Goal: Task Accomplishment & Management: Use online tool/utility

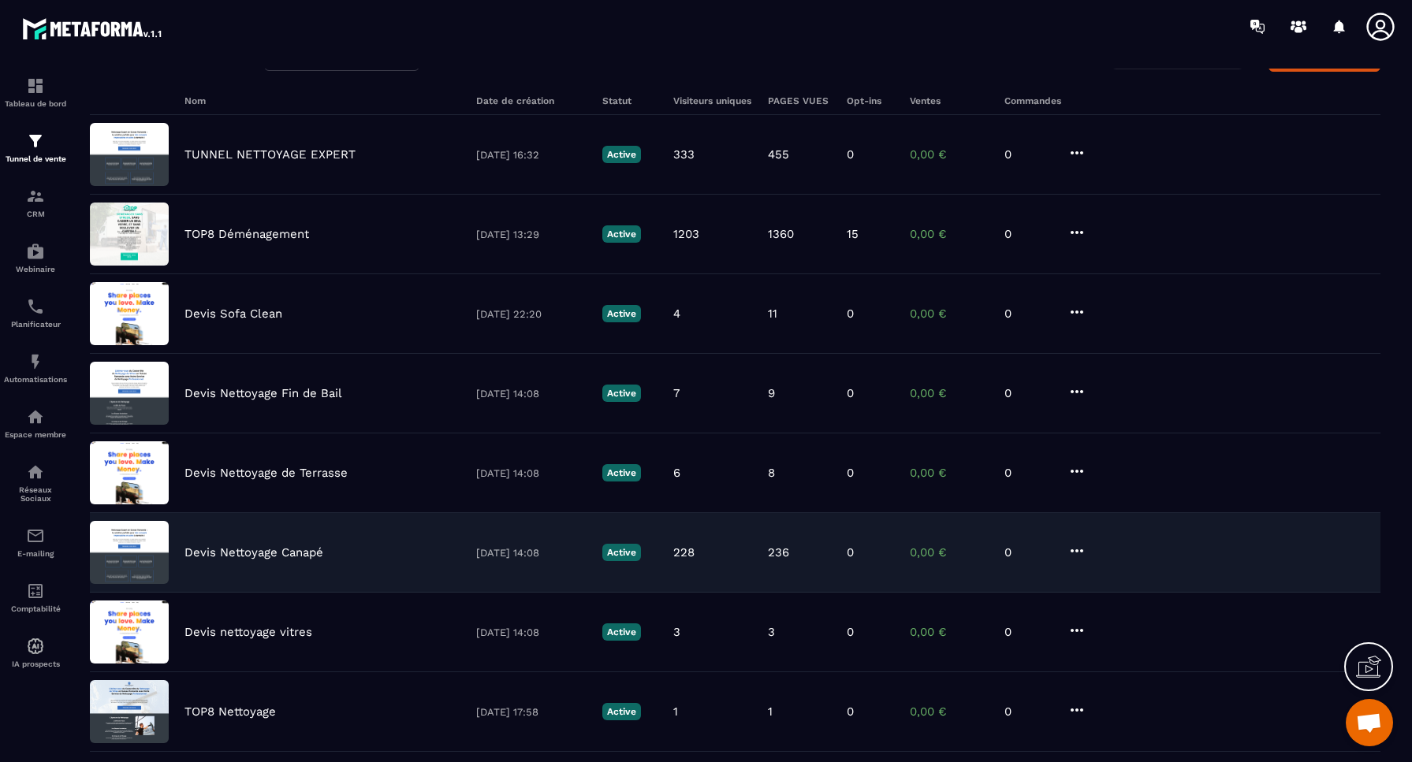
scroll to position [84, 0]
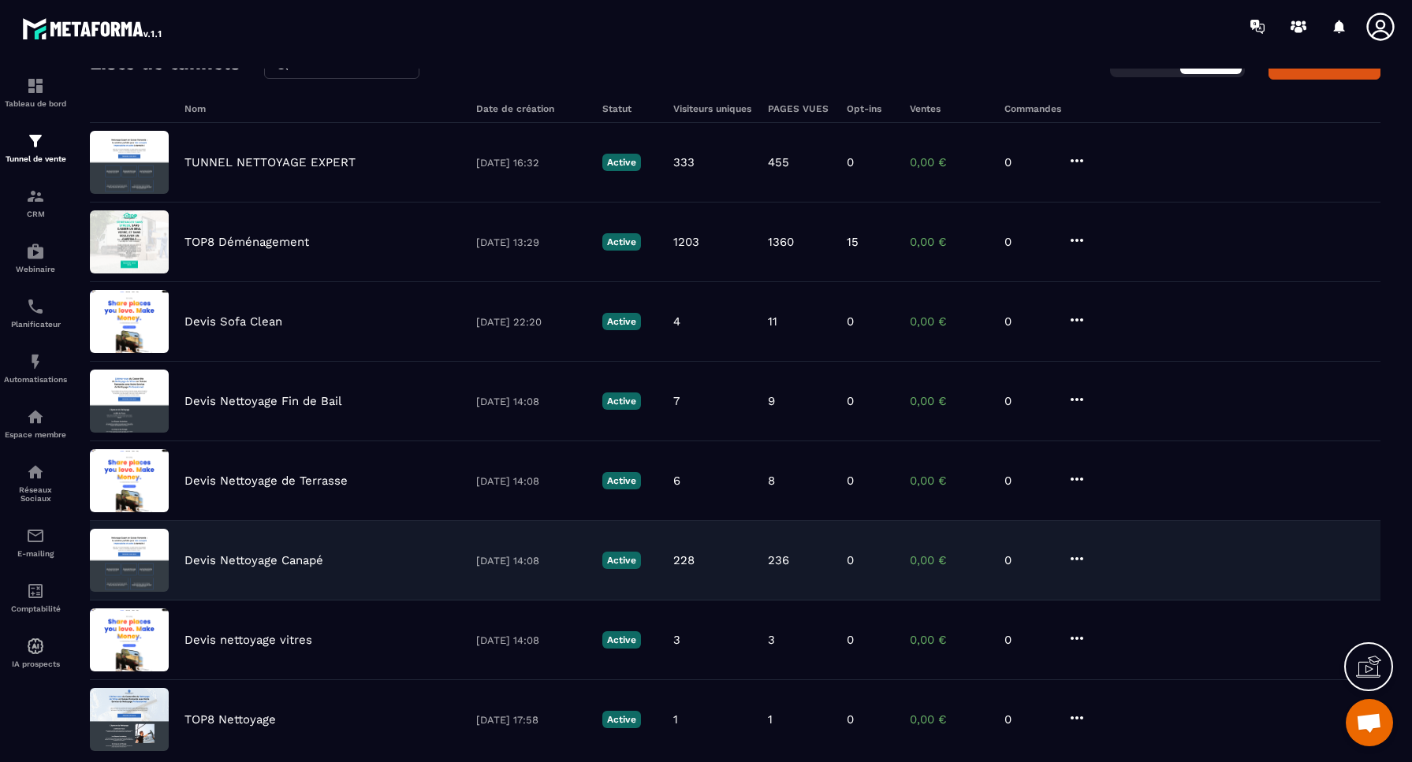
click at [239, 561] on p "Devis Nettoyage Canapé" at bounding box center [253, 560] width 139 height 14
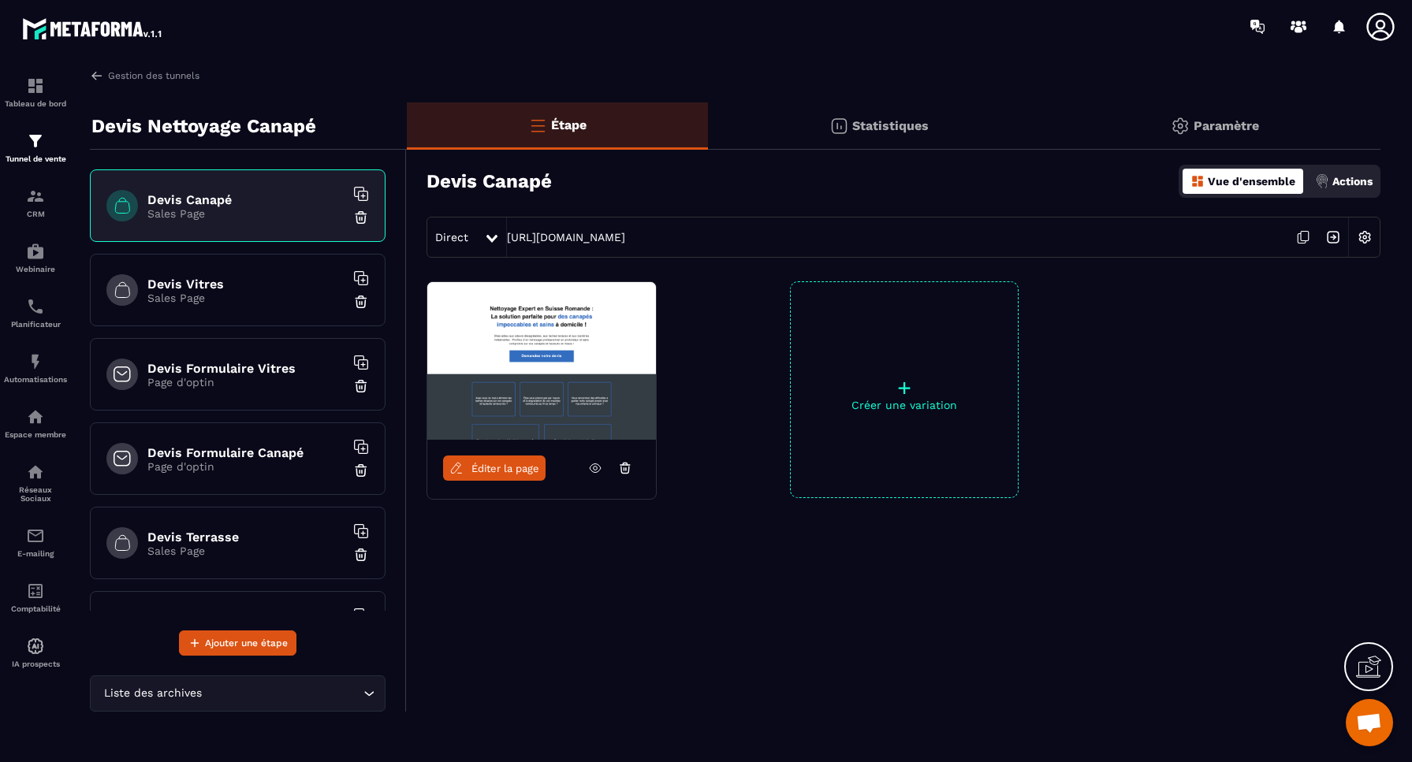
click at [265, 307] on div "Devis Vitres Sales Page" at bounding box center [238, 290] width 296 height 73
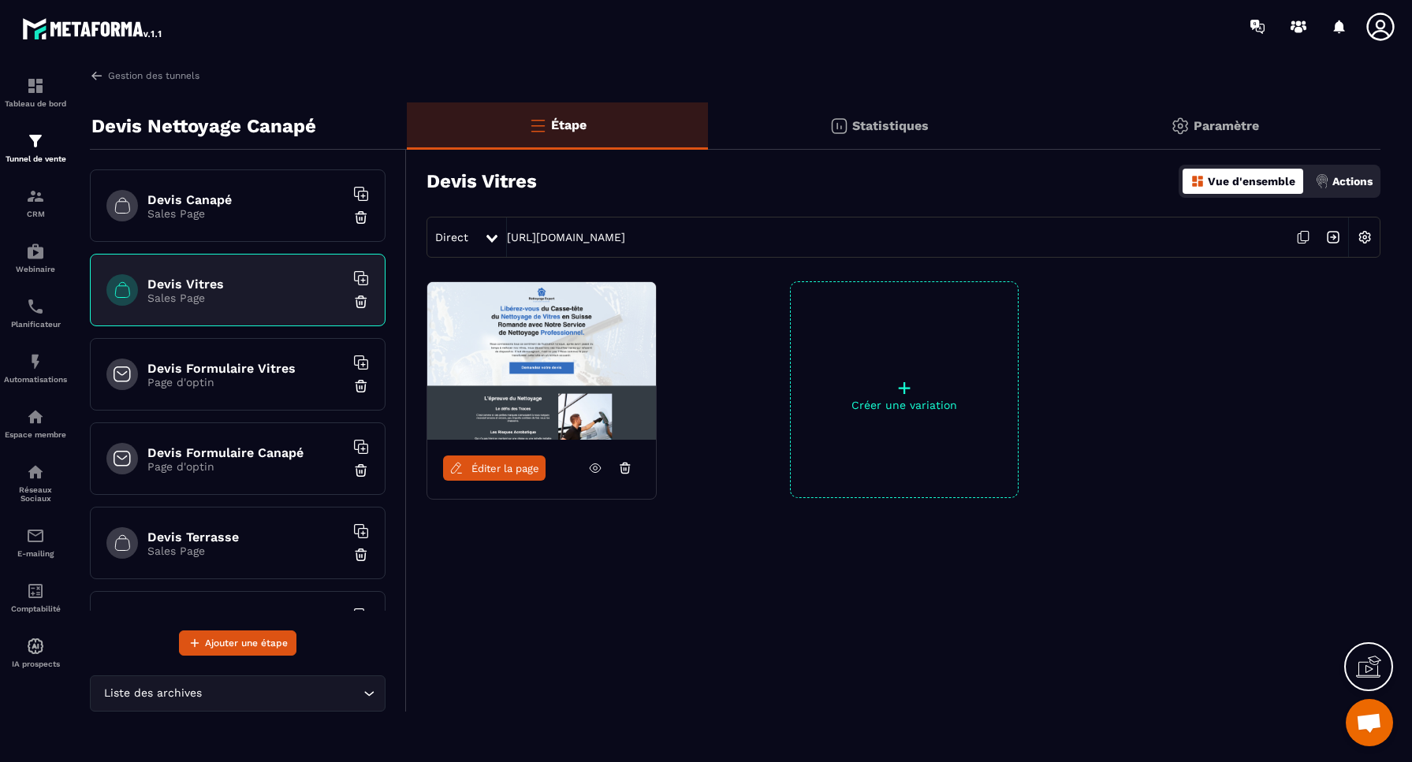
click at [364, 303] on img at bounding box center [361, 302] width 16 height 16
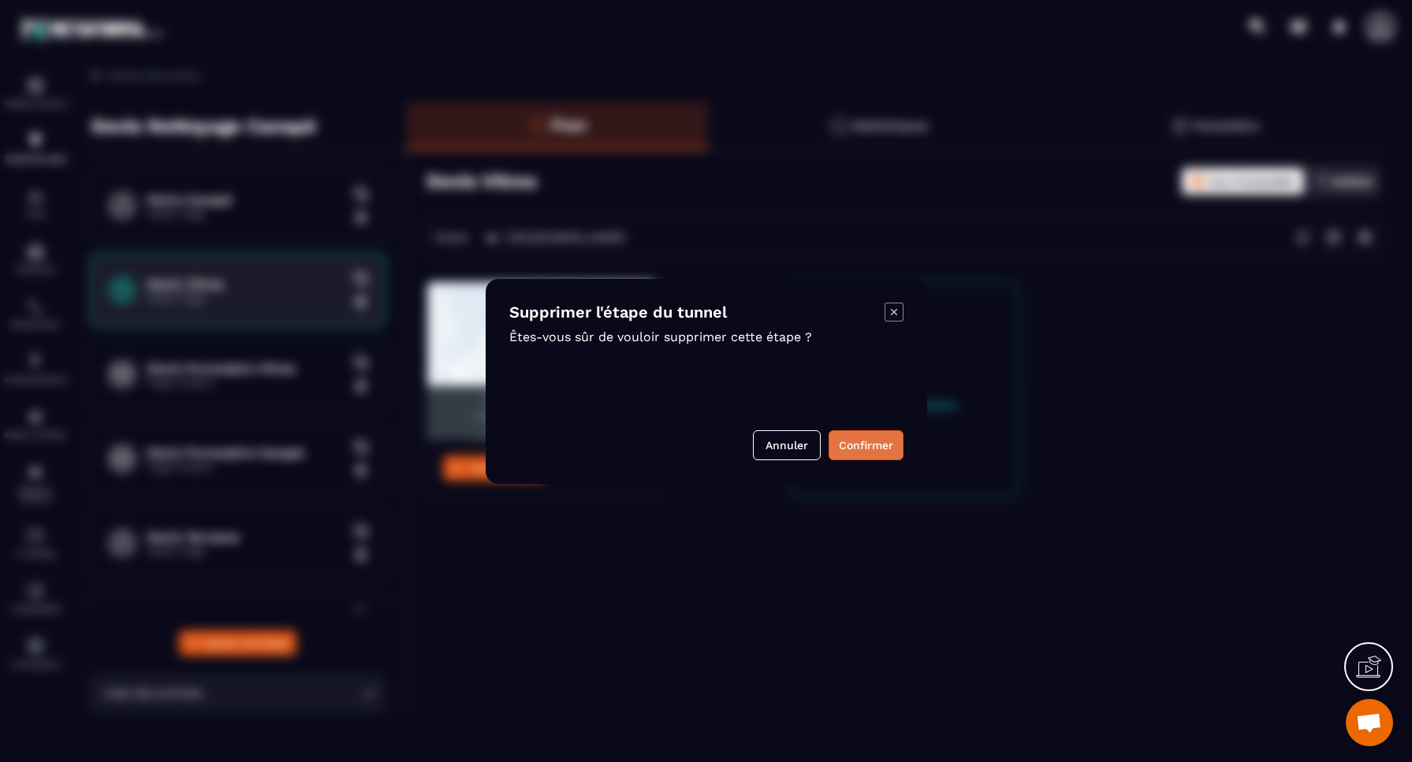
click at [865, 446] on button "Confirmer" at bounding box center [865, 445] width 75 height 30
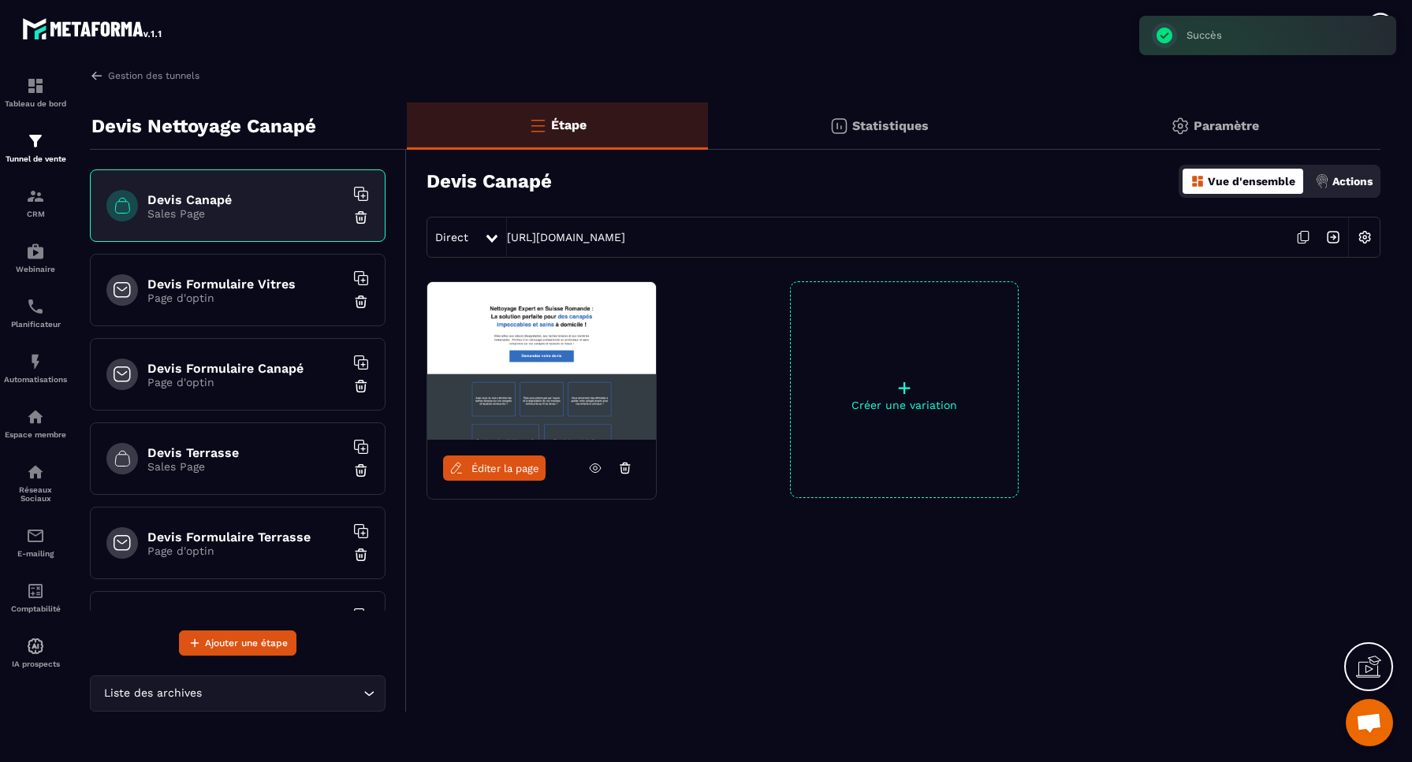
click at [311, 309] on div "Devis Formulaire Vitres Page d'optin" at bounding box center [238, 290] width 296 height 73
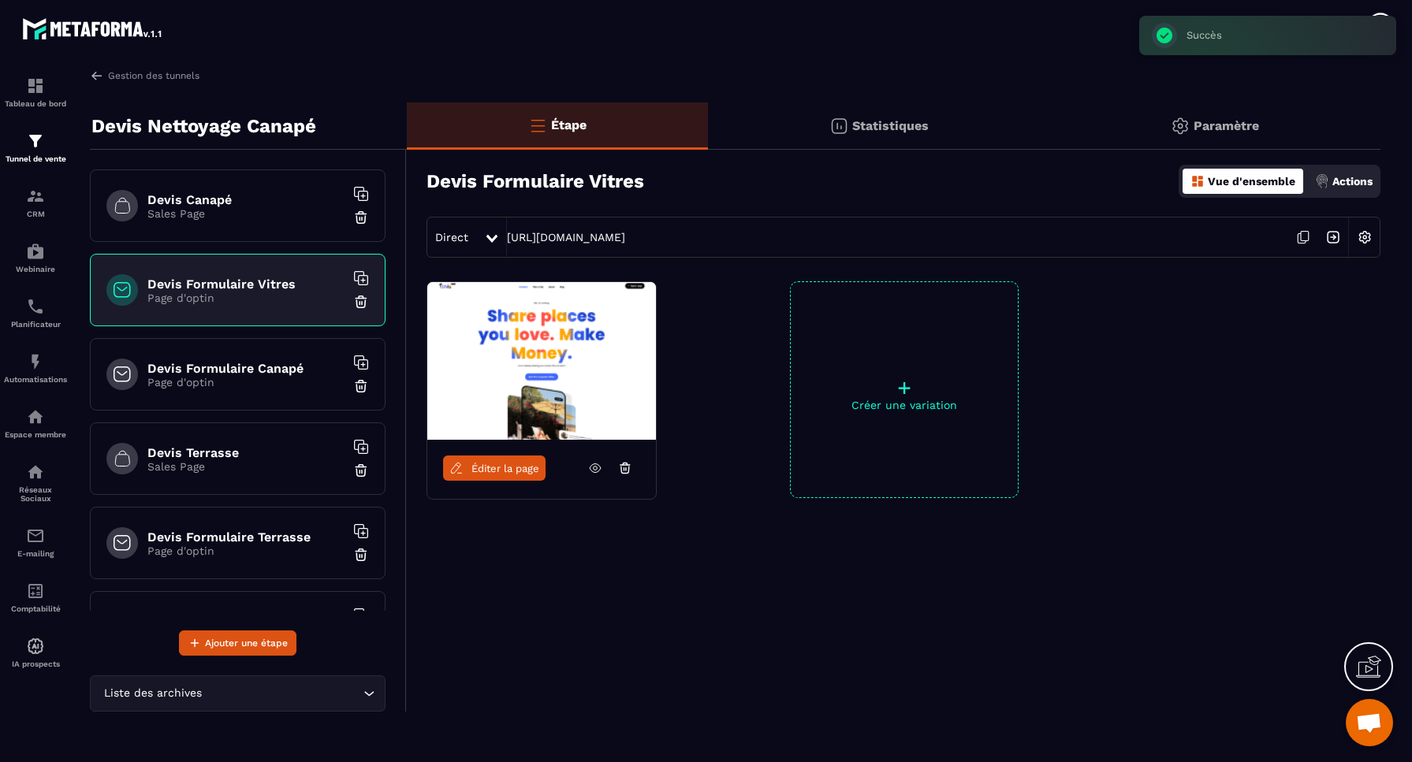
click at [363, 304] on img at bounding box center [361, 302] width 16 height 16
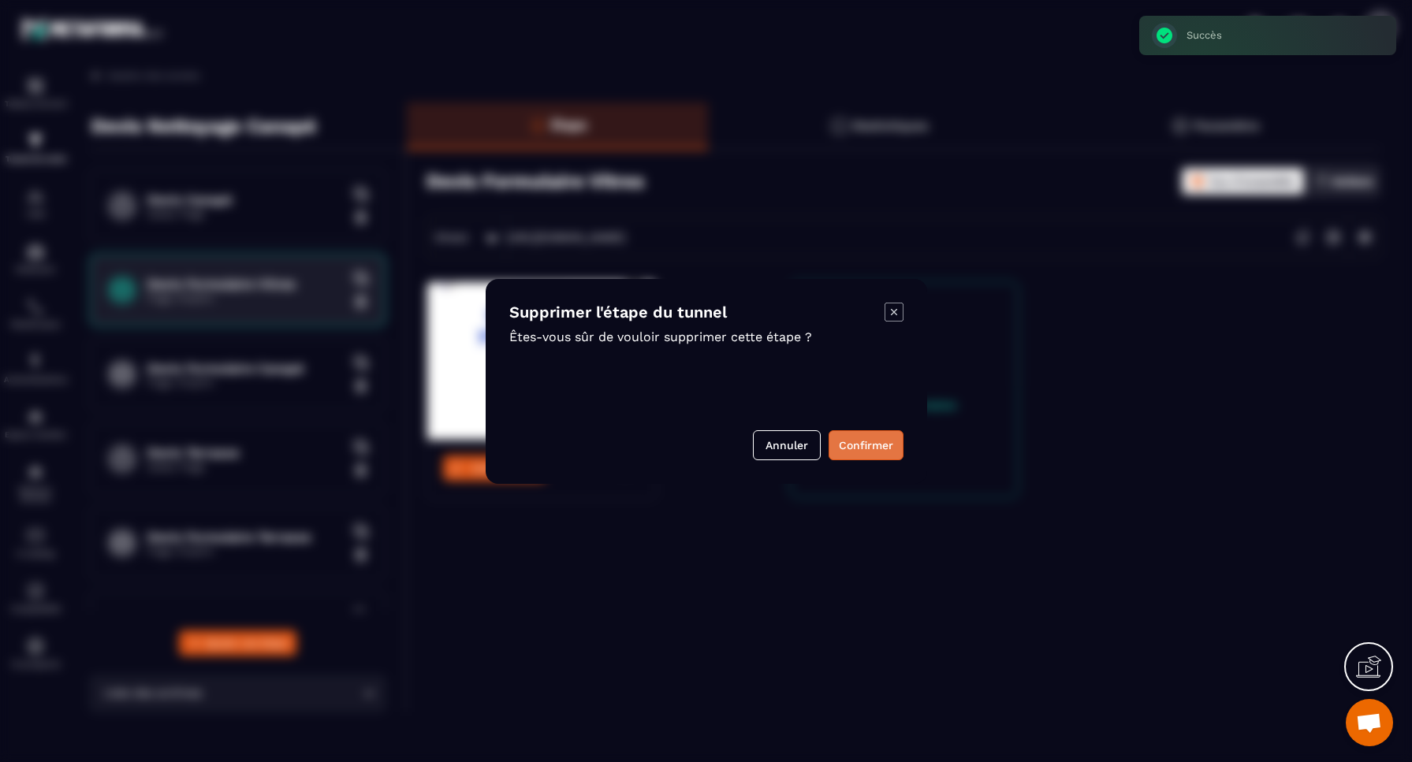
click at [865, 441] on button "Confirmer" at bounding box center [865, 445] width 75 height 30
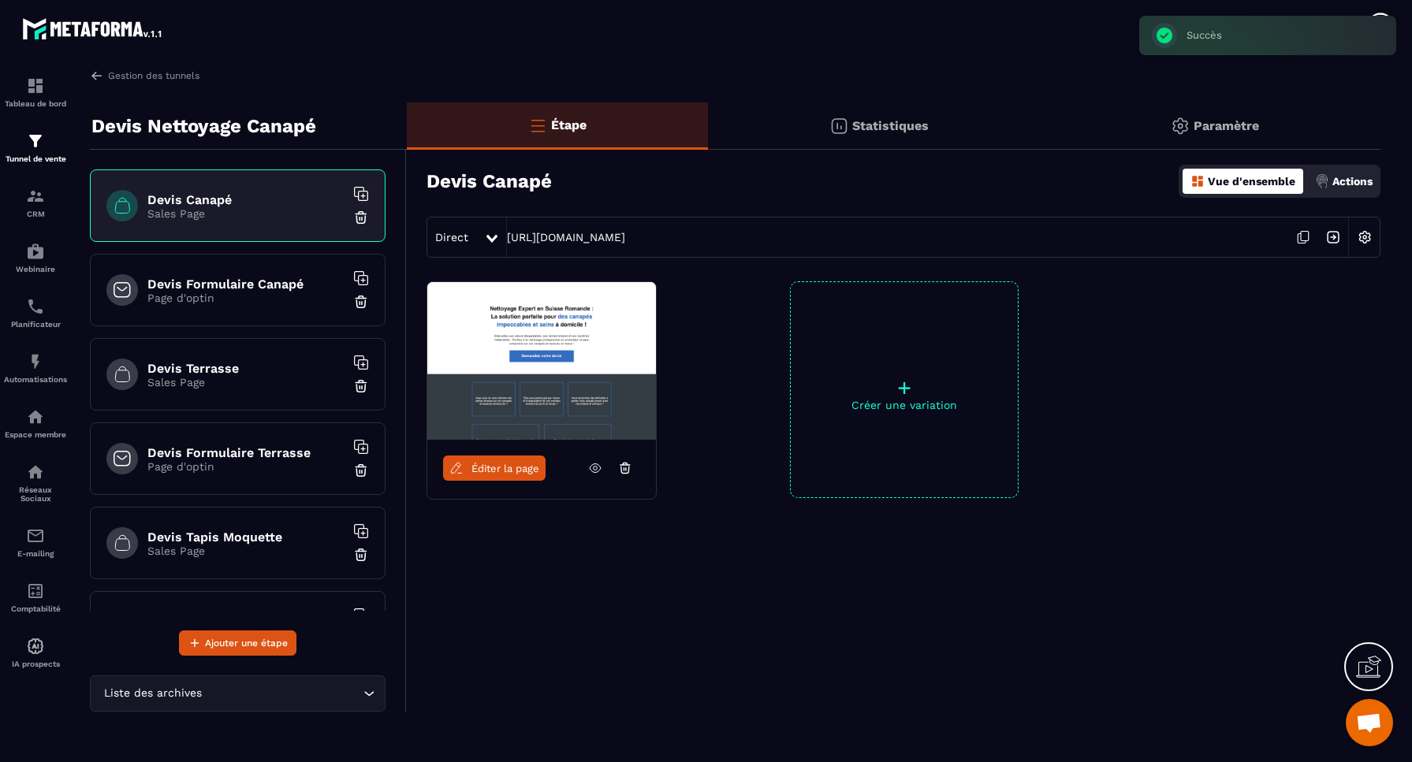
click at [255, 303] on p "Page d'optin" at bounding box center [245, 298] width 197 height 13
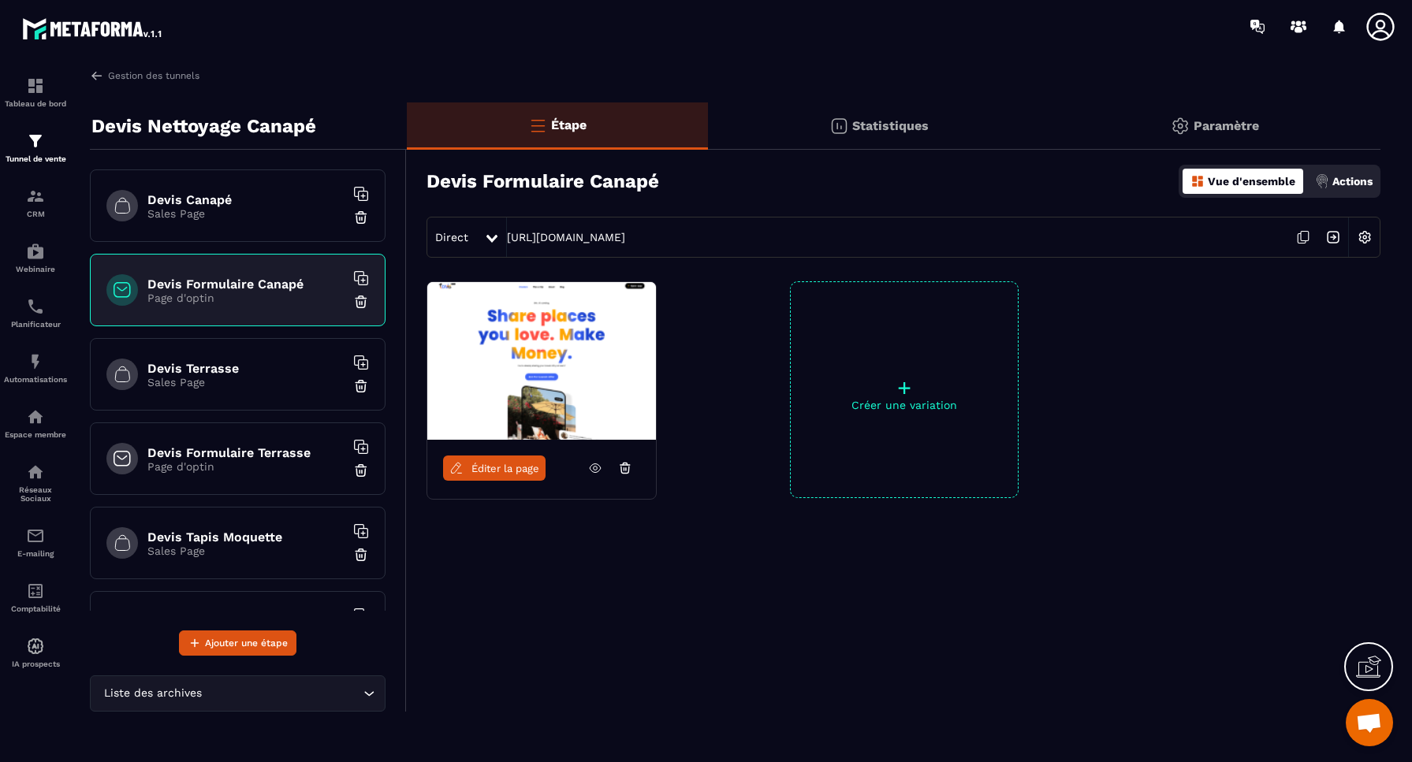
click at [362, 305] on img at bounding box center [361, 302] width 16 height 16
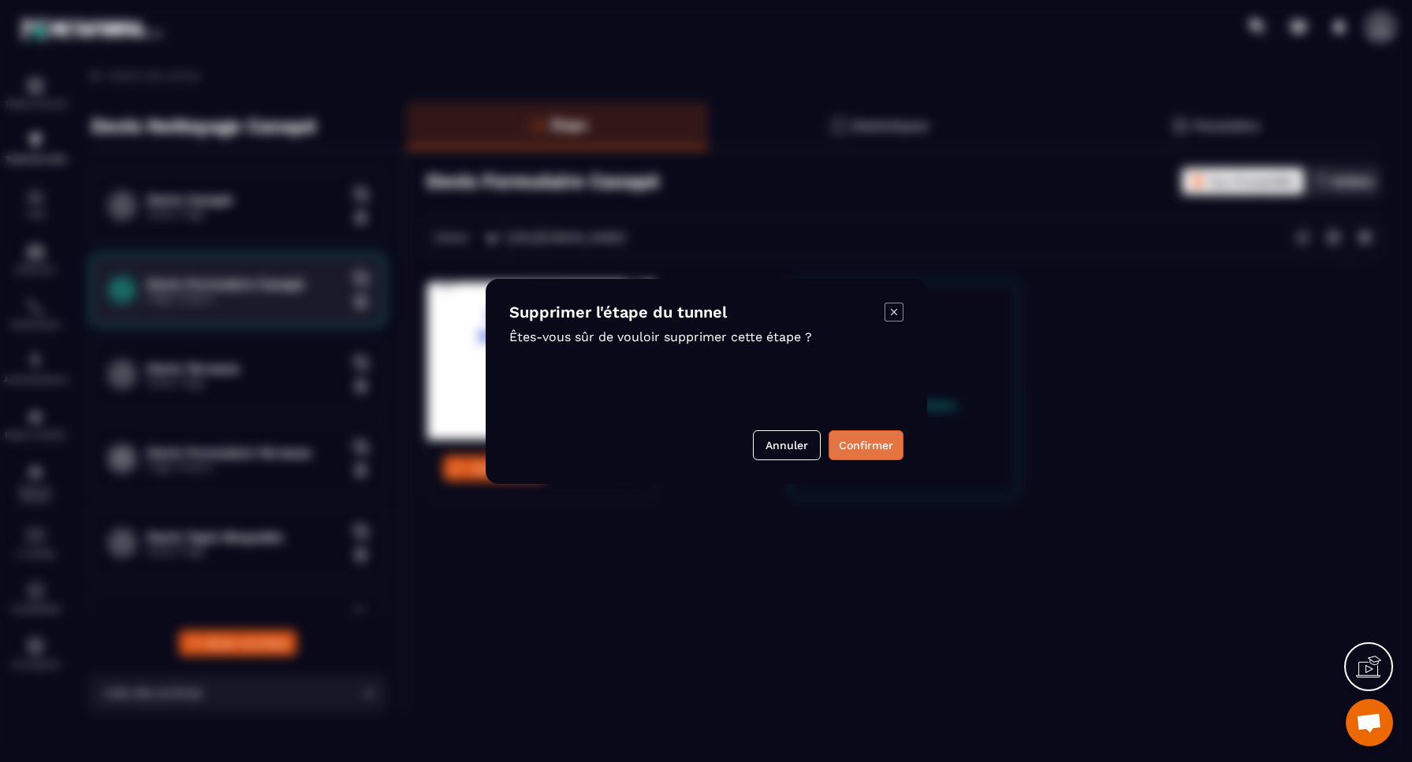
click at [854, 446] on button "Confirmer" at bounding box center [865, 445] width 75 height 30
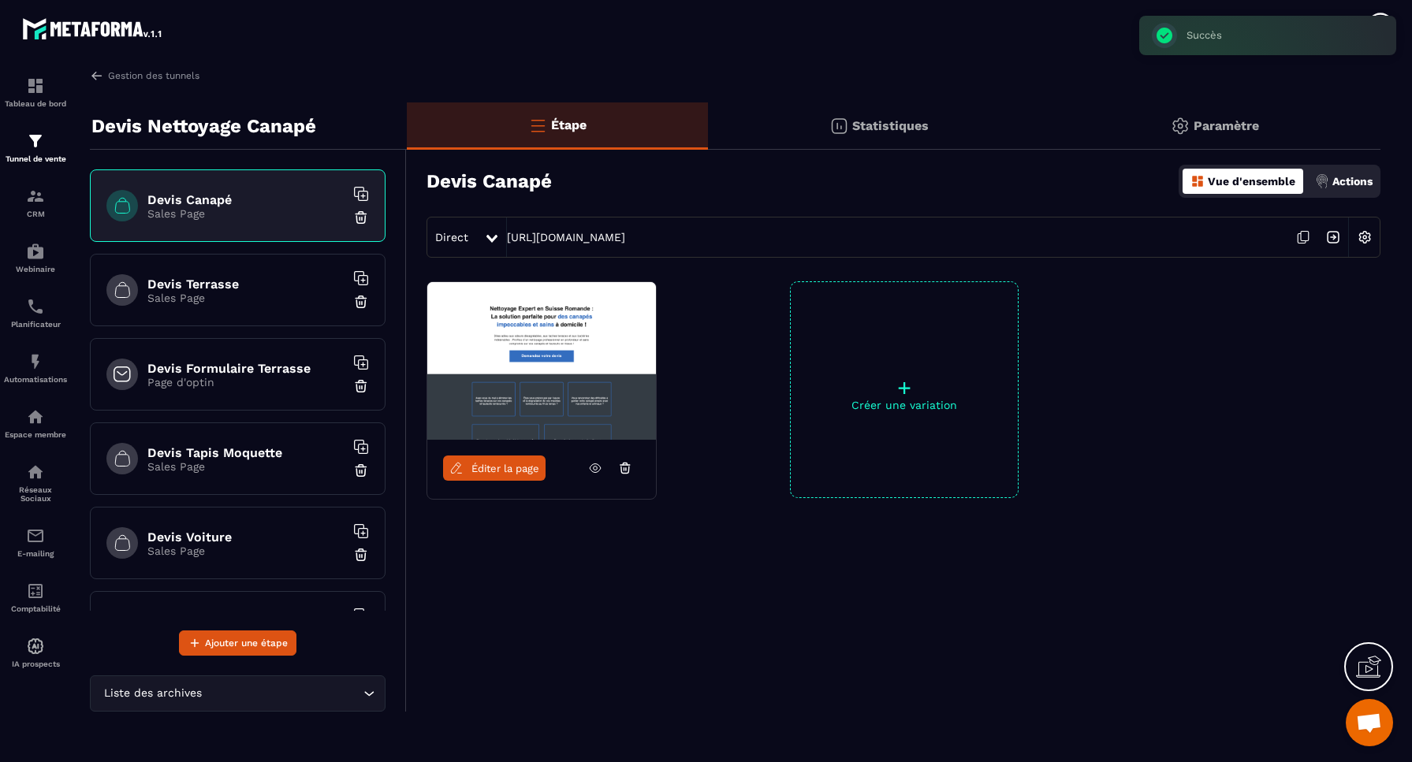
click at [255, 318] on div "Devis Terrasse Sales Page" at bounding box center [238, 290] width 296 height 73
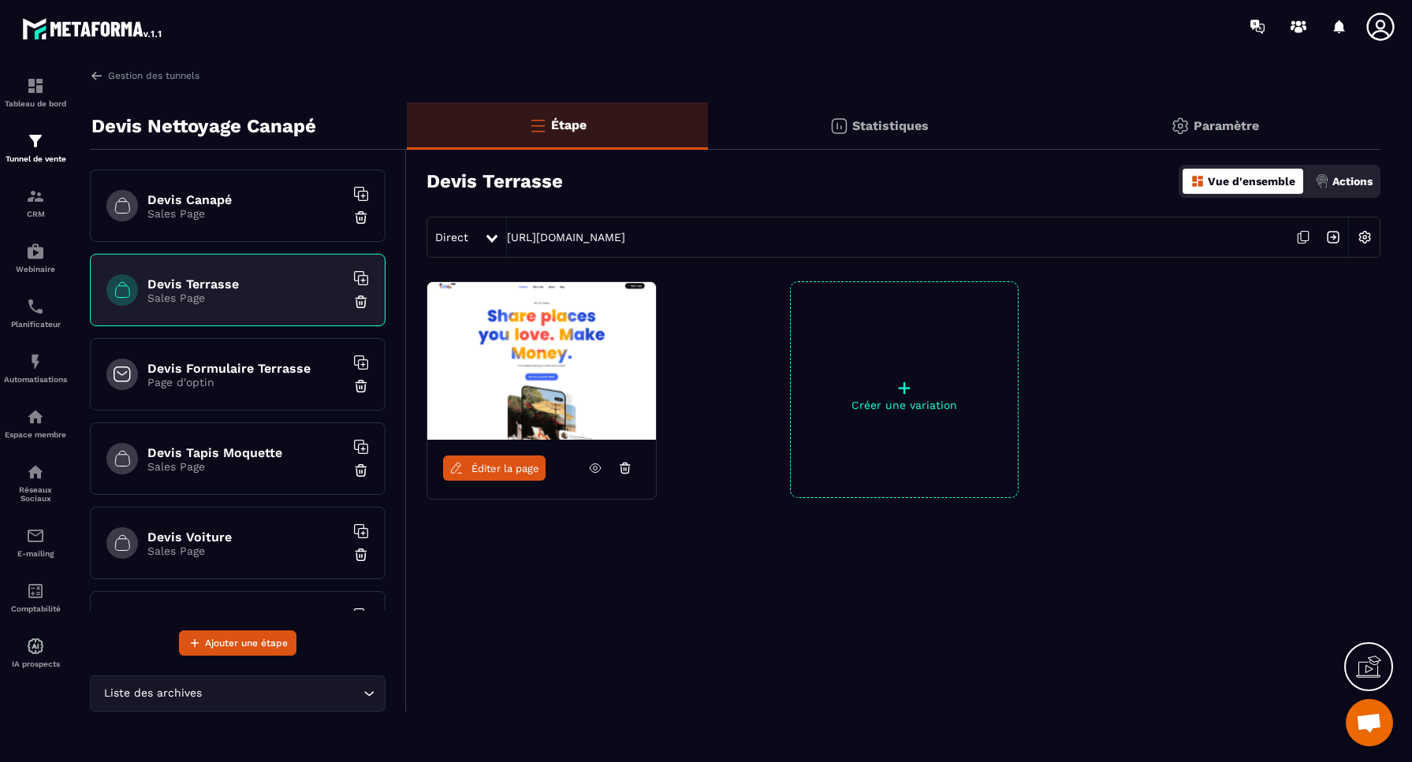
click at [360, 303] on img at bounding box center [361, 302] width 16 height 16
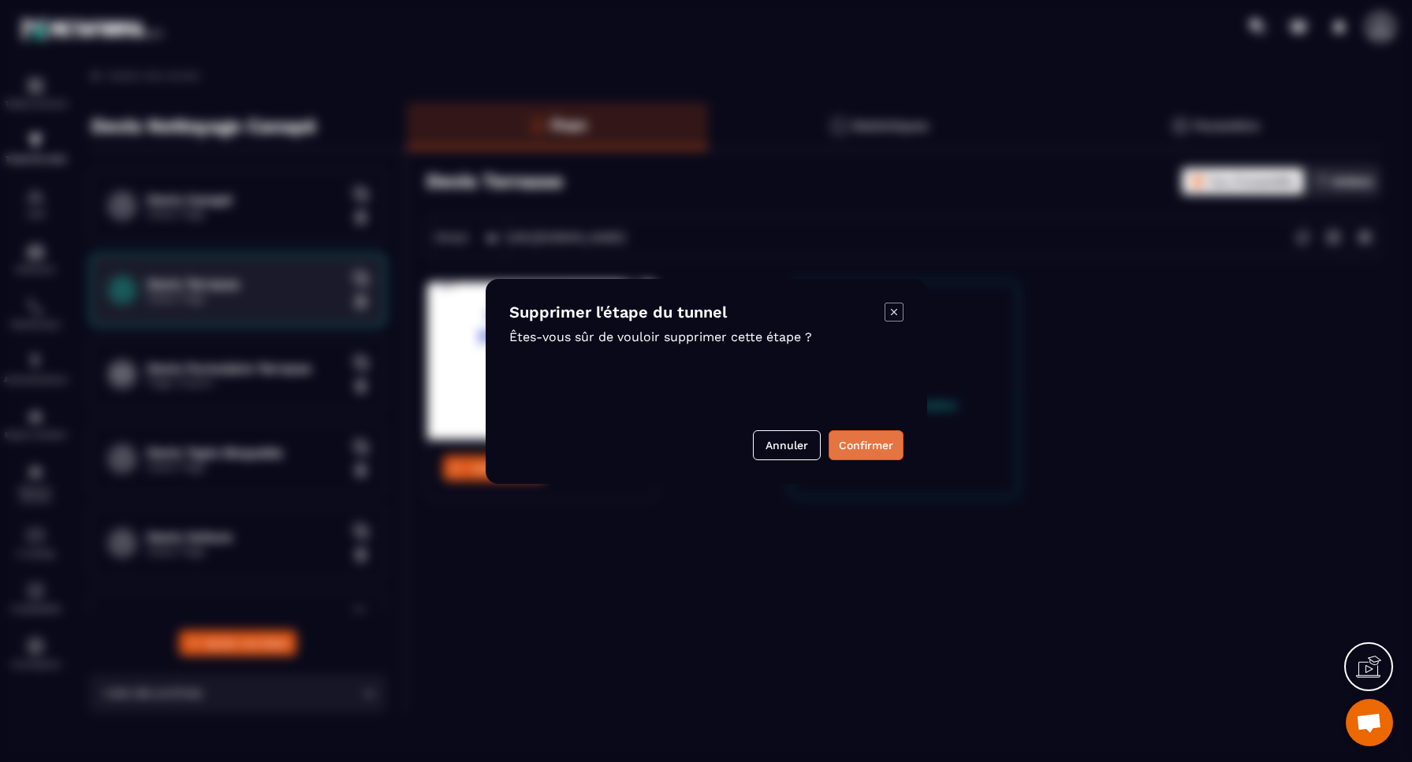
click at [860, 448] on button "Confirmer" at bounding box center [865, 445] width 75 height 30
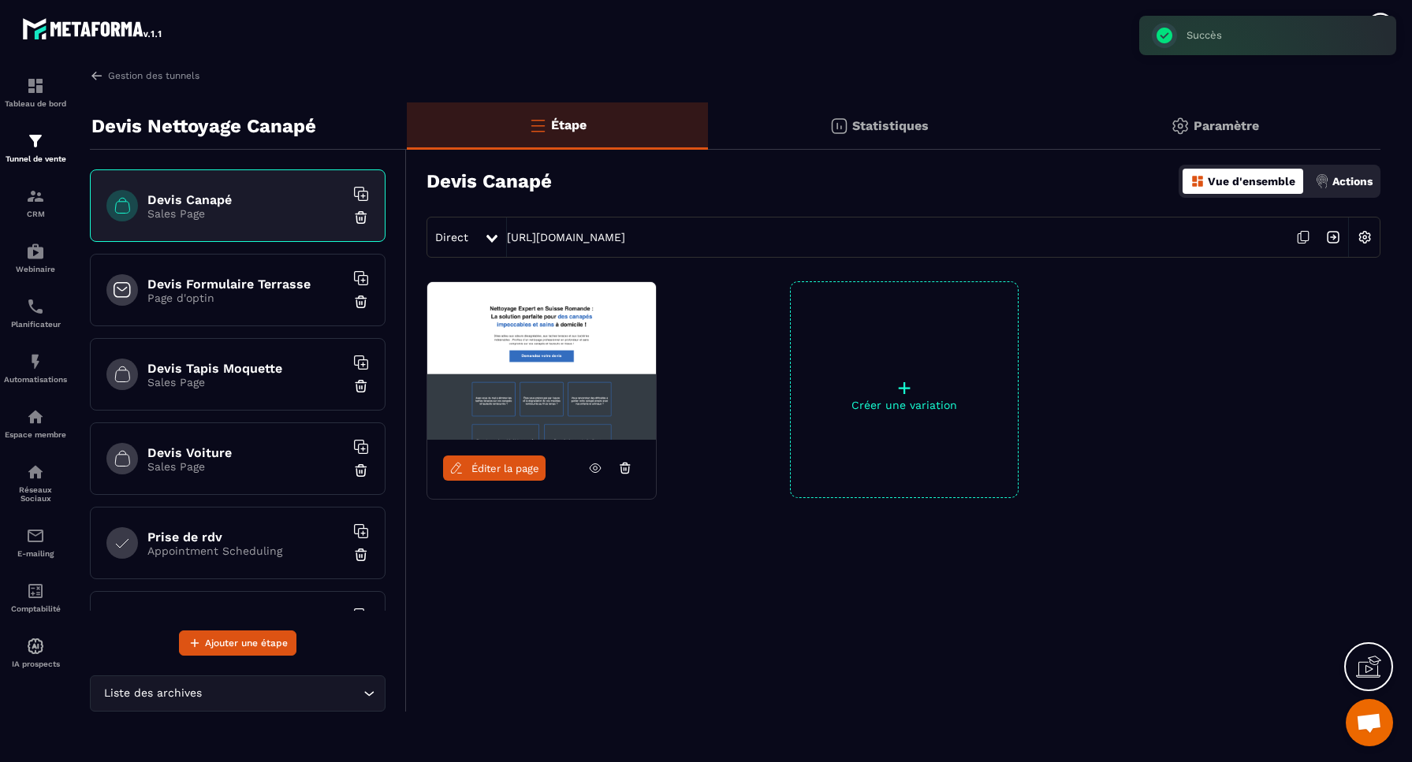
click at [247, 312] on div "Devis Formulaire Terrasse Page d'optin" at bounding box center [238, 290] width 296 height 73
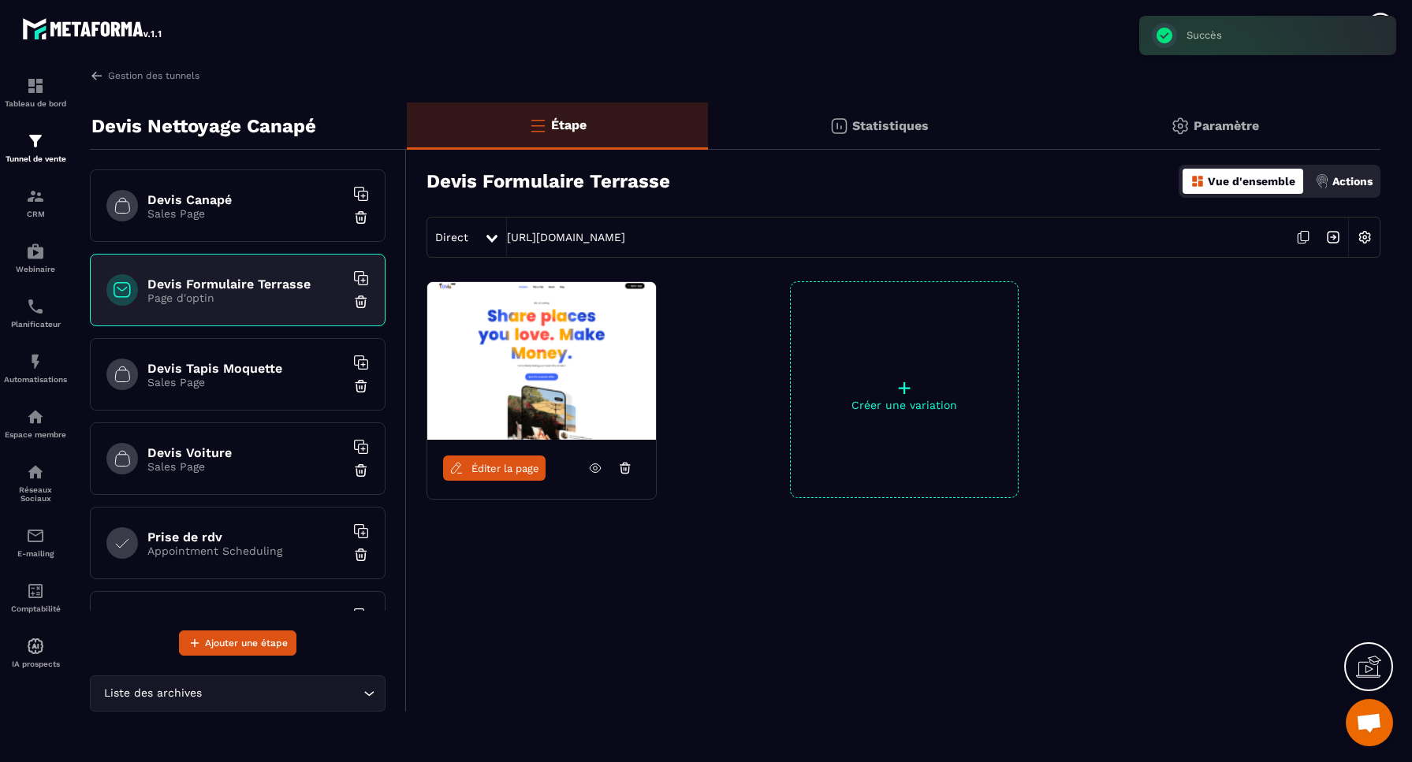
click at [360, 304] on img at bounding box center [361, 302] width 16 height 16
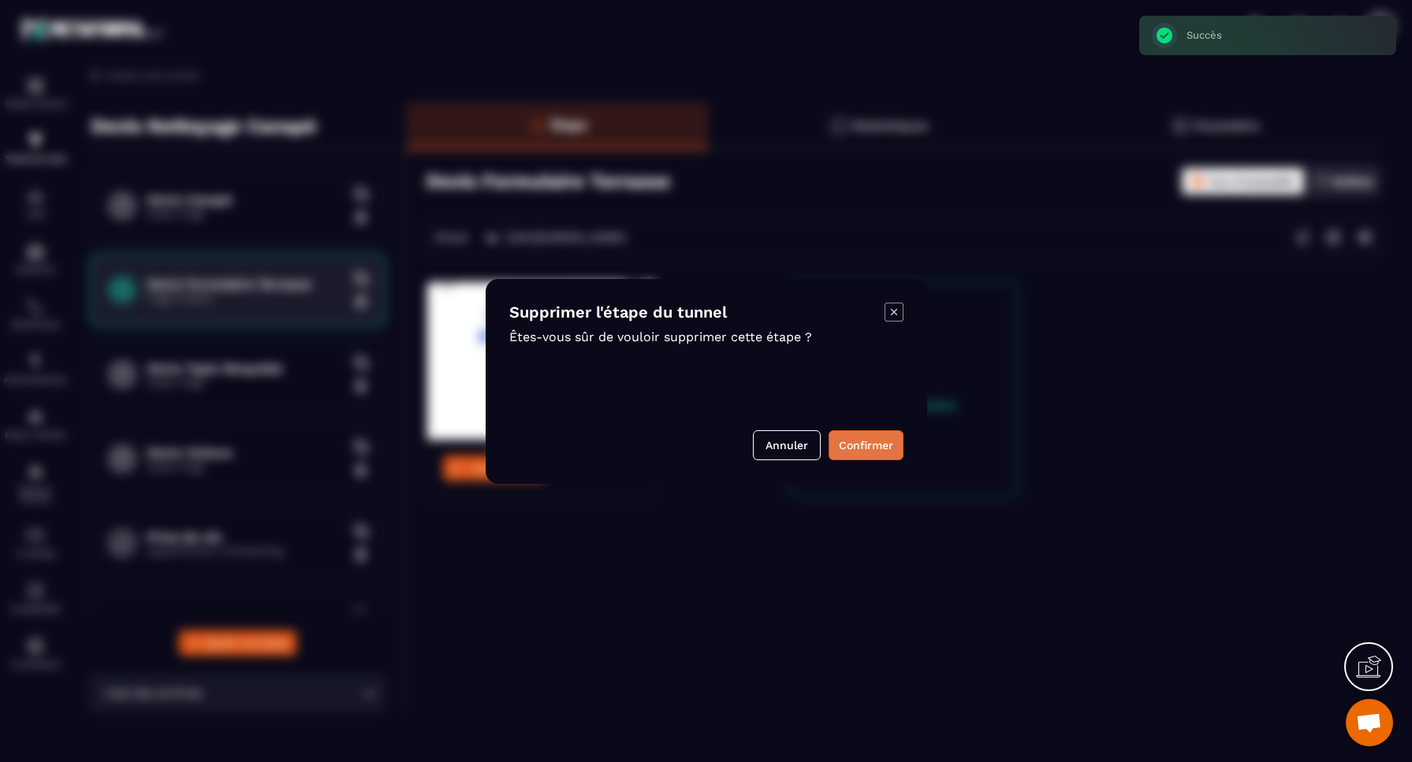
click at [860, 443] on button "Confirmer" at bounding box center [865, 445] width 75 height 30
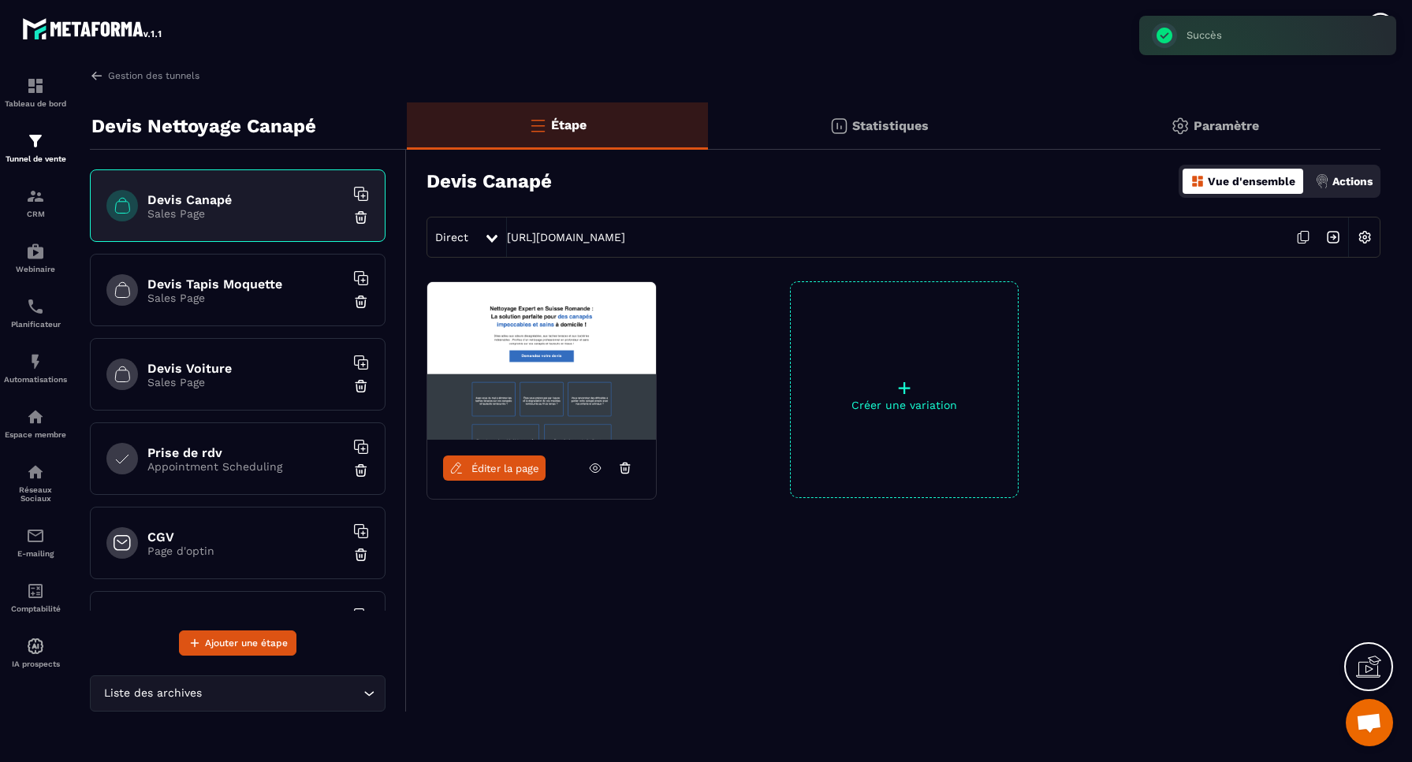
click at [241, 310] on div "Devis Tapis Moquette Sales Page" at bounding box center [238, 290] width 296 height 73
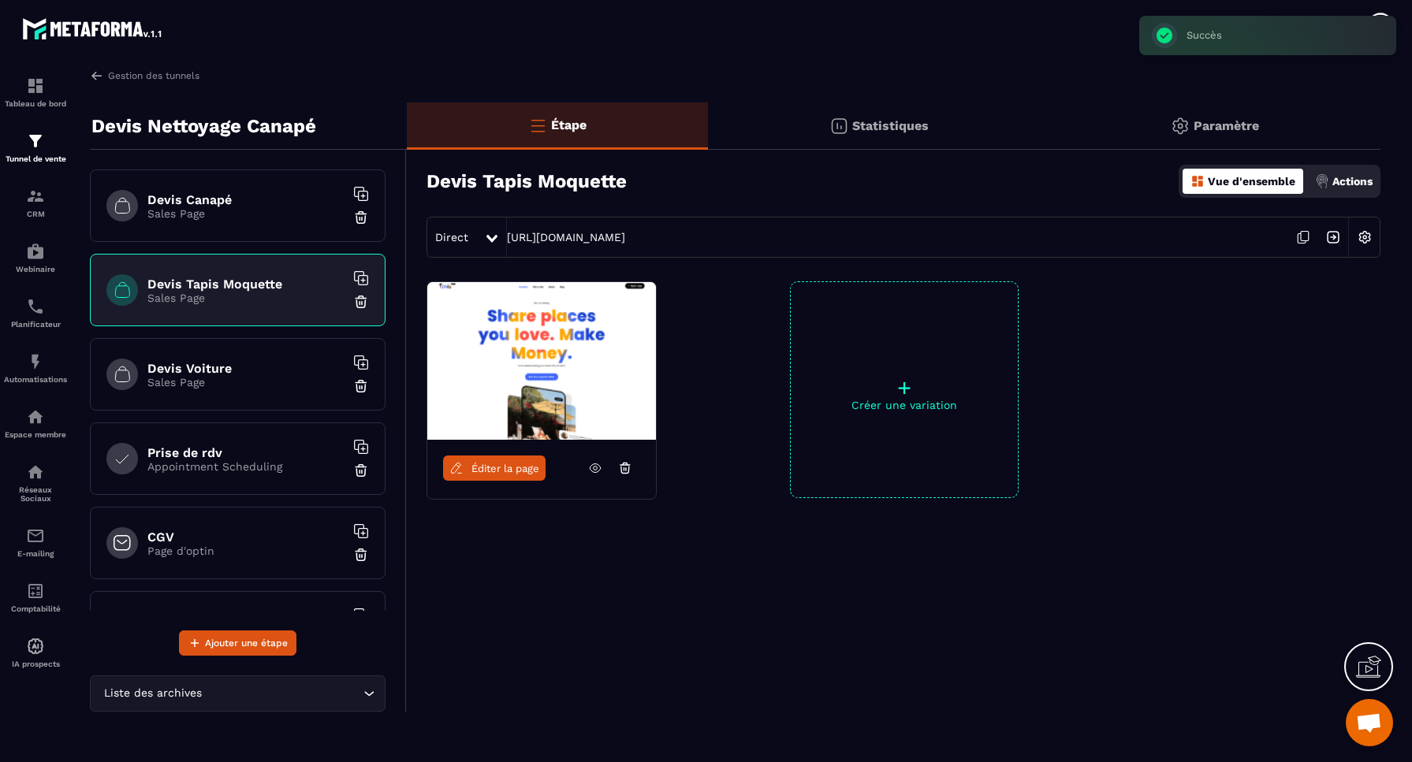
click at [364, 303] on img at bounding box center [361, 302] width 16 height 16
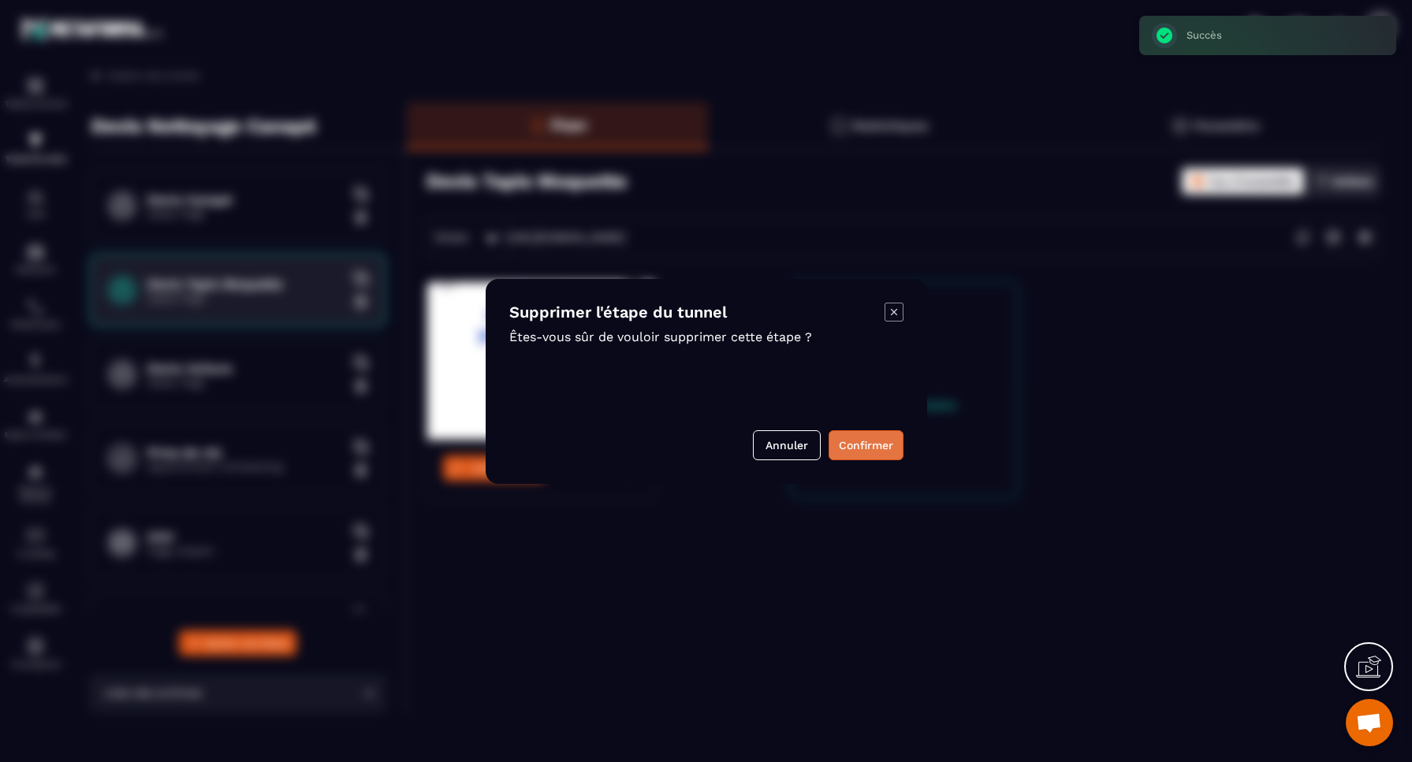
click at [850, 445] on button "Confirmer" at bounding box center [865, 445] width 75 height 30
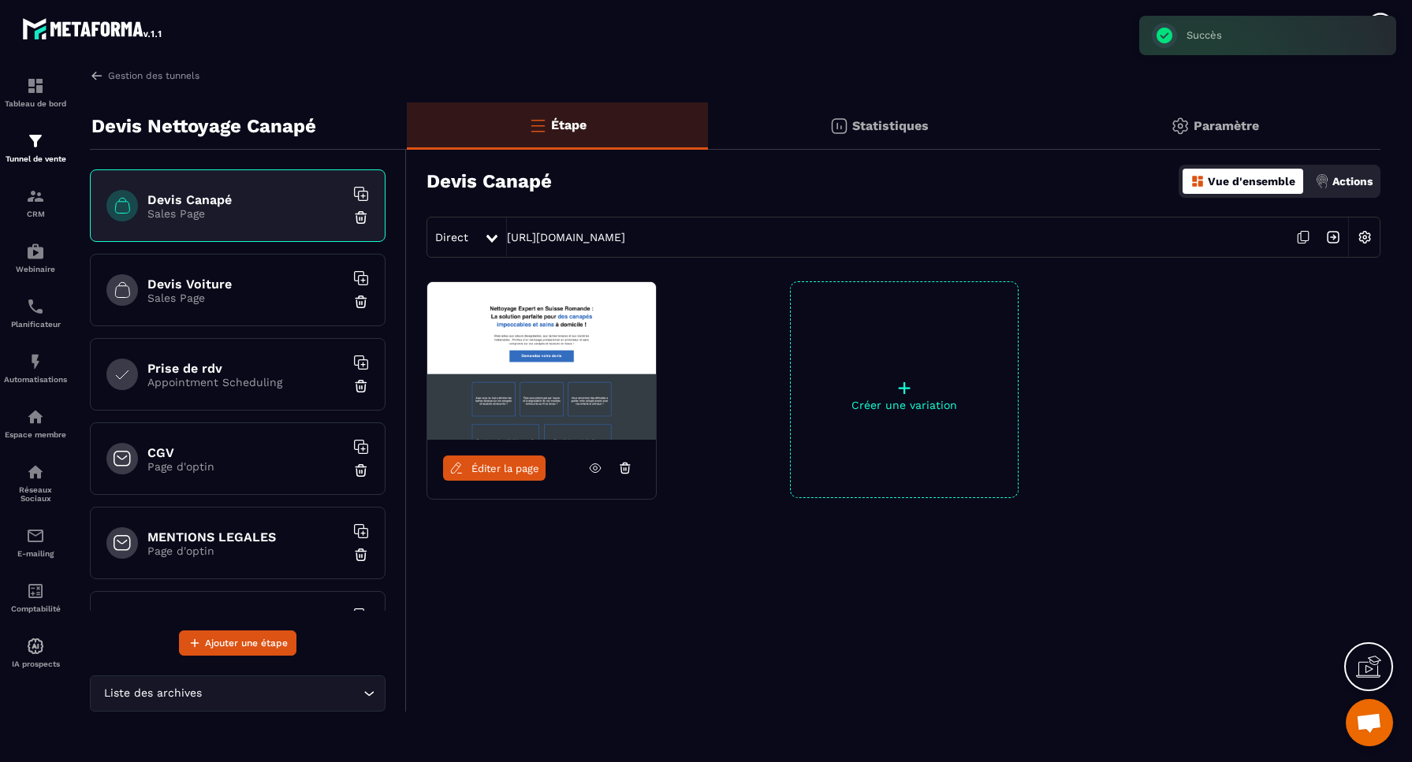
click at [239, 310] on div "Devis Voiture Sales Page" at bounding box center [238, 290] width 296 height 73
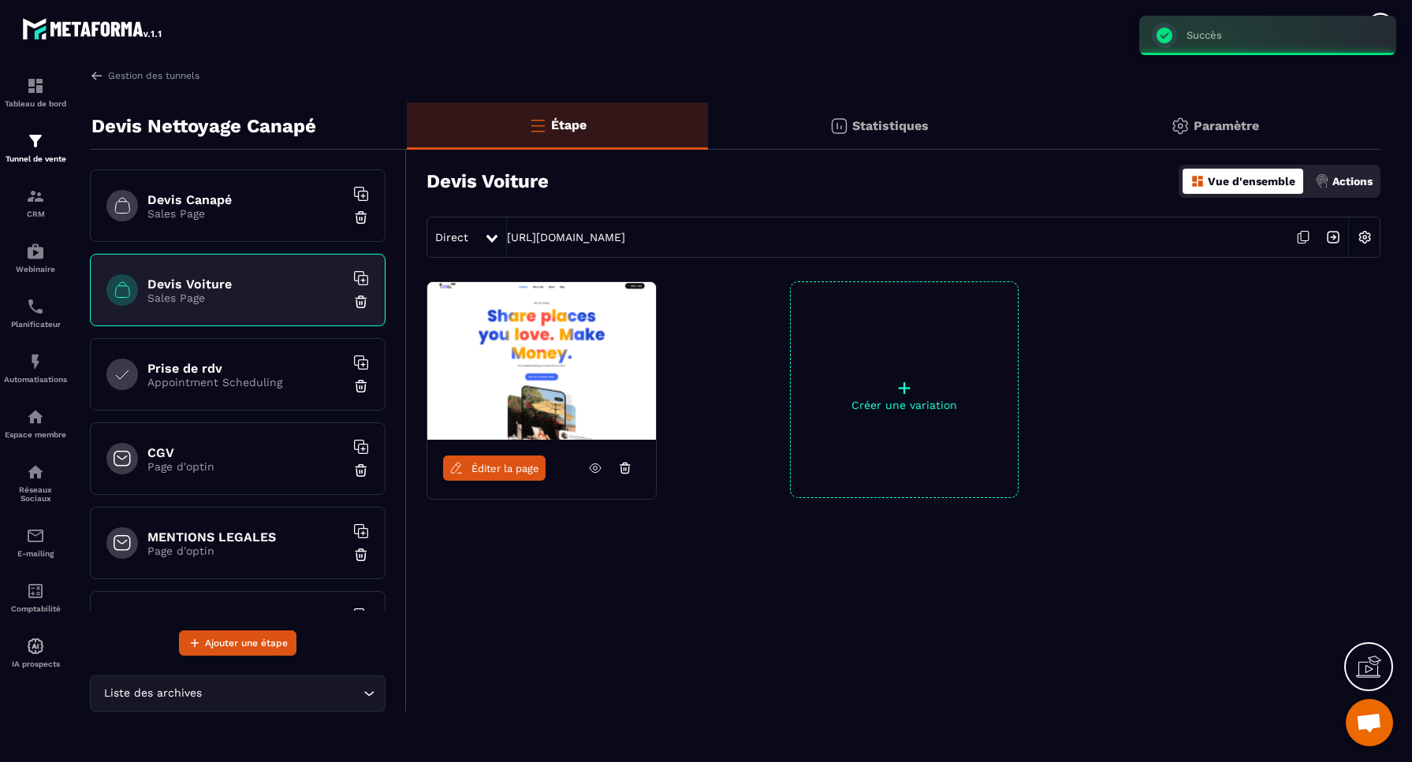
click at [363, 302] on img at bounding box center [361, 302] width 16 height 16
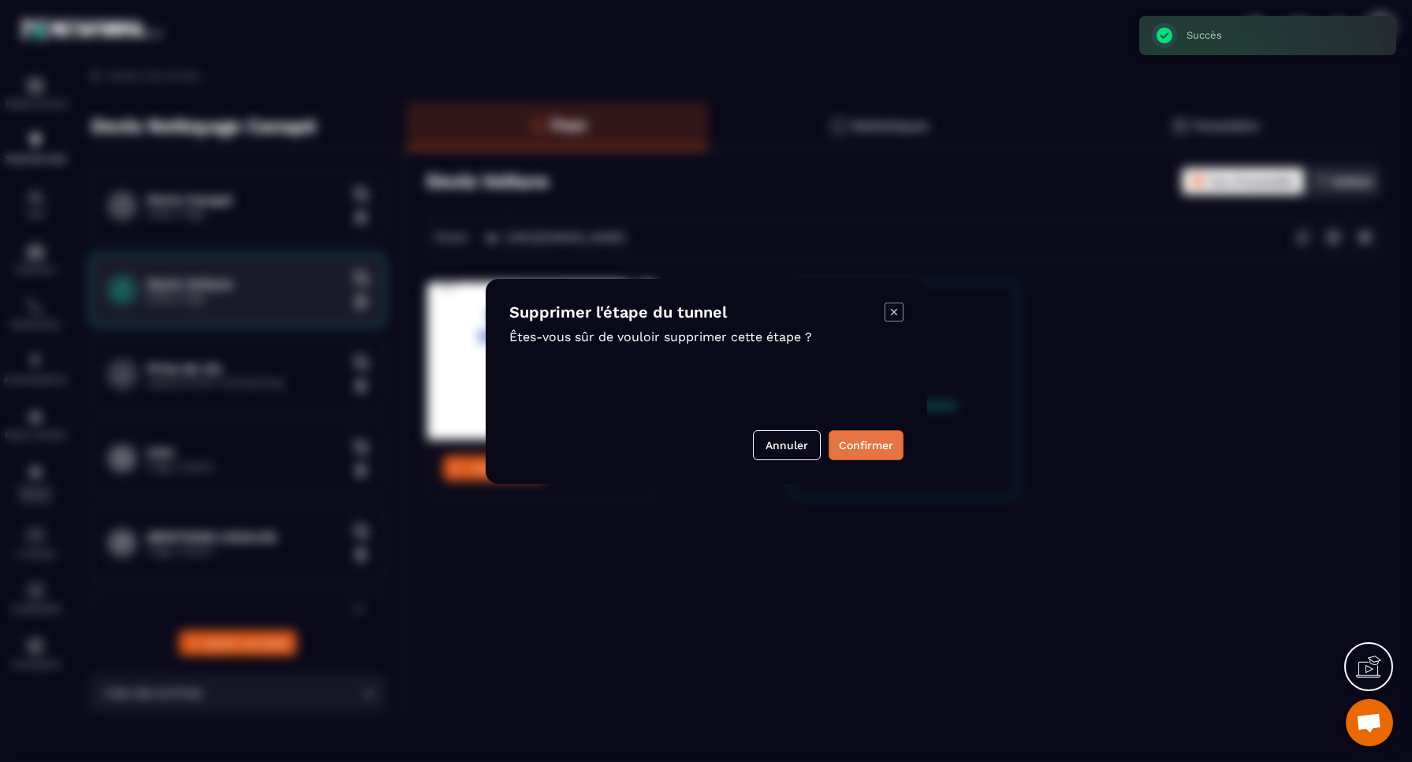
click at [859, 445] on button "Confirmer" at bounding box center [865, 445] width 75 height 30
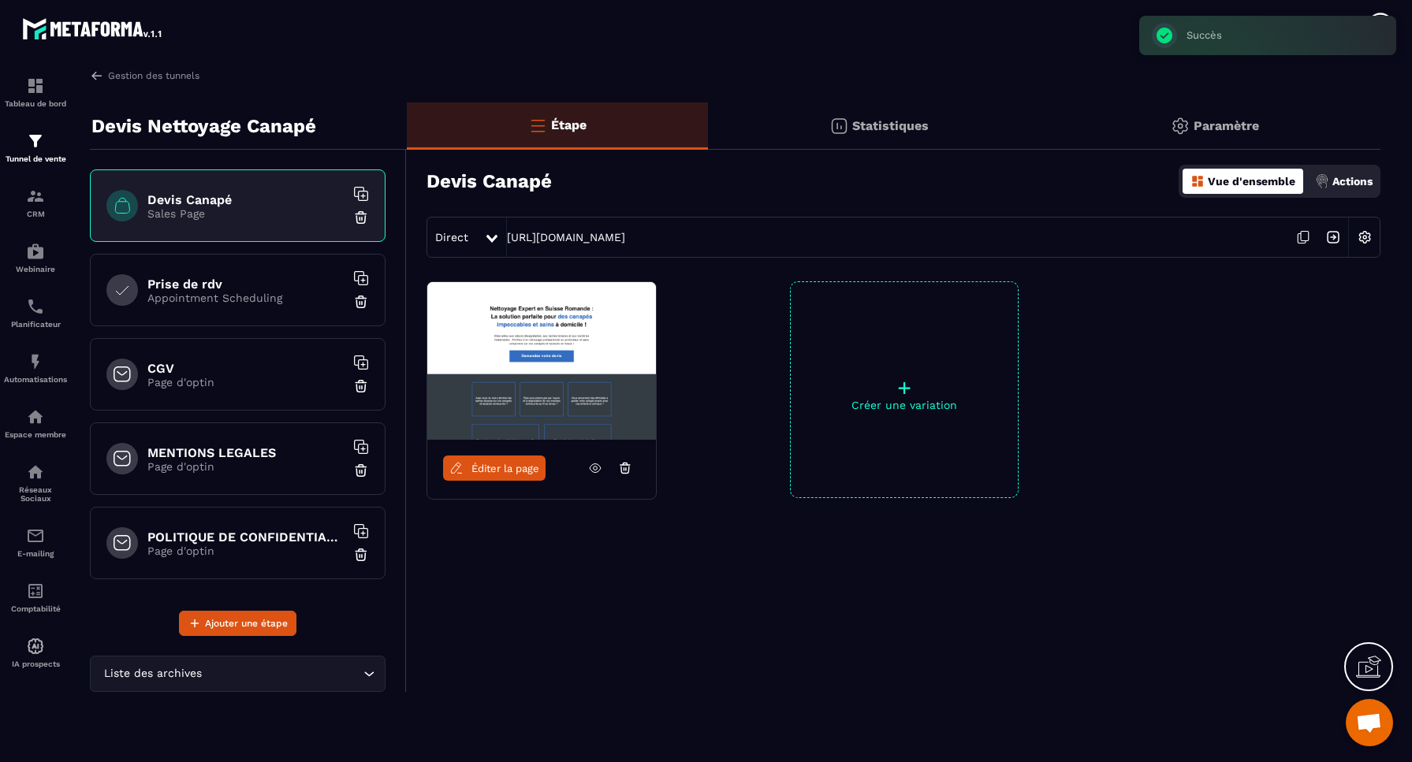
click at [245, 306] on div "Prise de rdv Appointment Scheduling" at bounding box center [238, 290] width 296 height 73
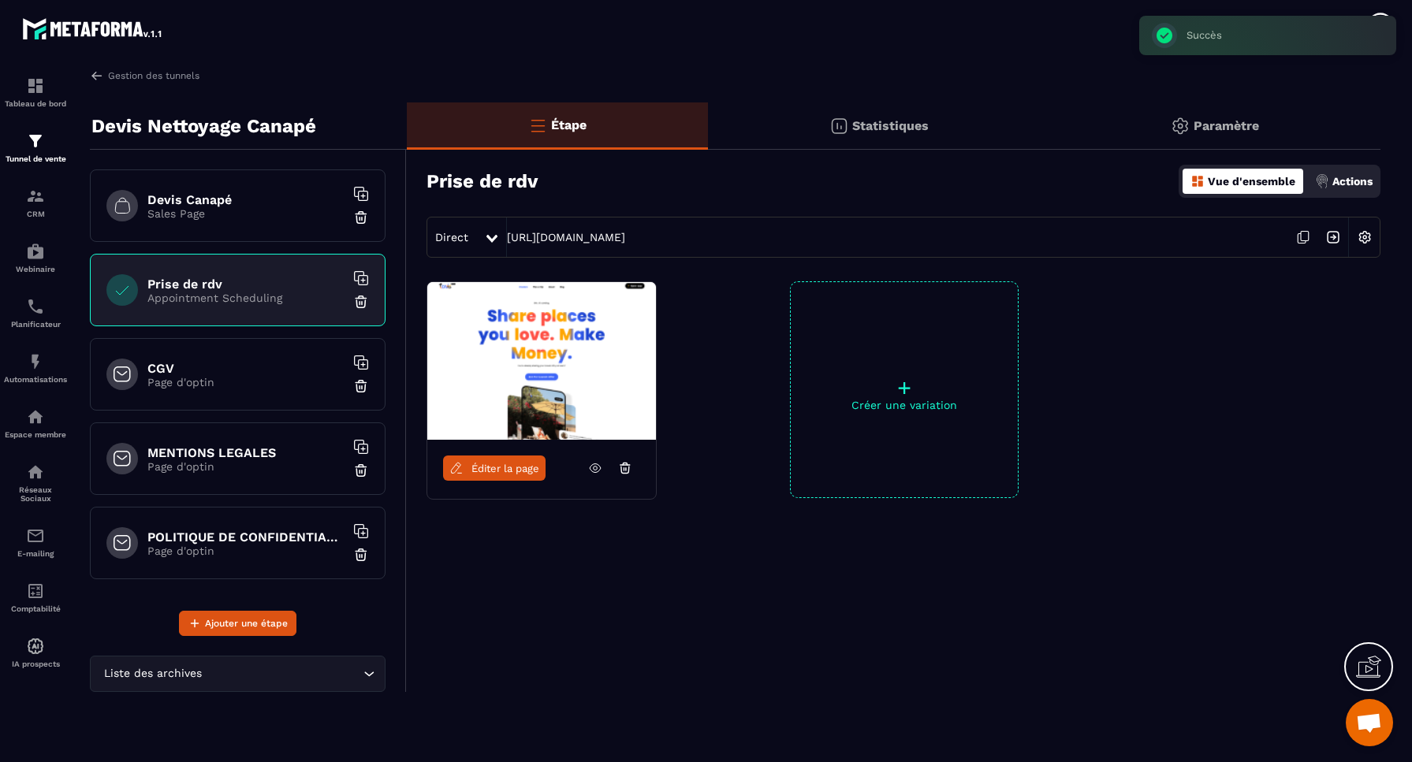
click at [362, 303] on img at bounding box center [361, 302] width 16 height 16
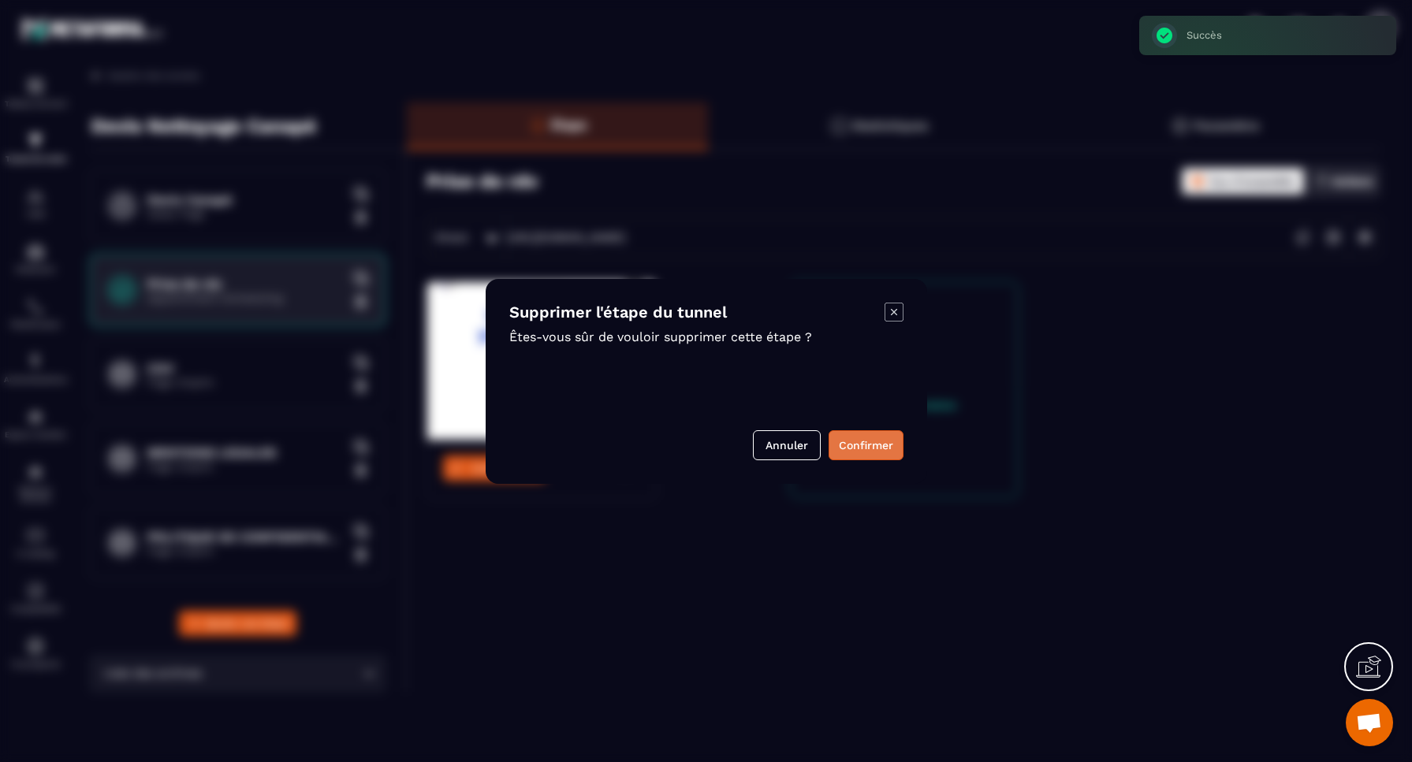
click at [864, 444] on button "Confirmer" at bounding box center [865, 445] width 75 height 30
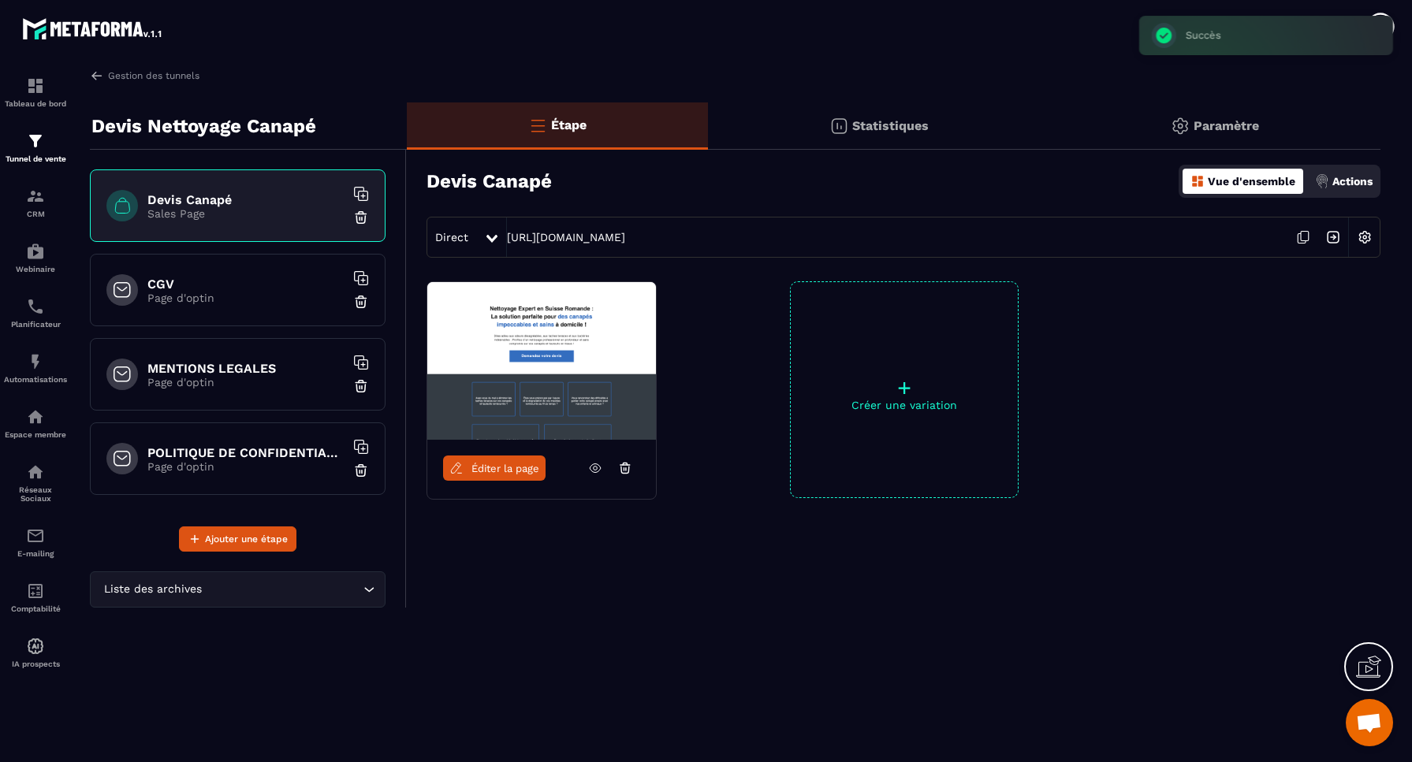
click at [1365, 236] on img at bounding box center [1364, 237] width 30 height 30
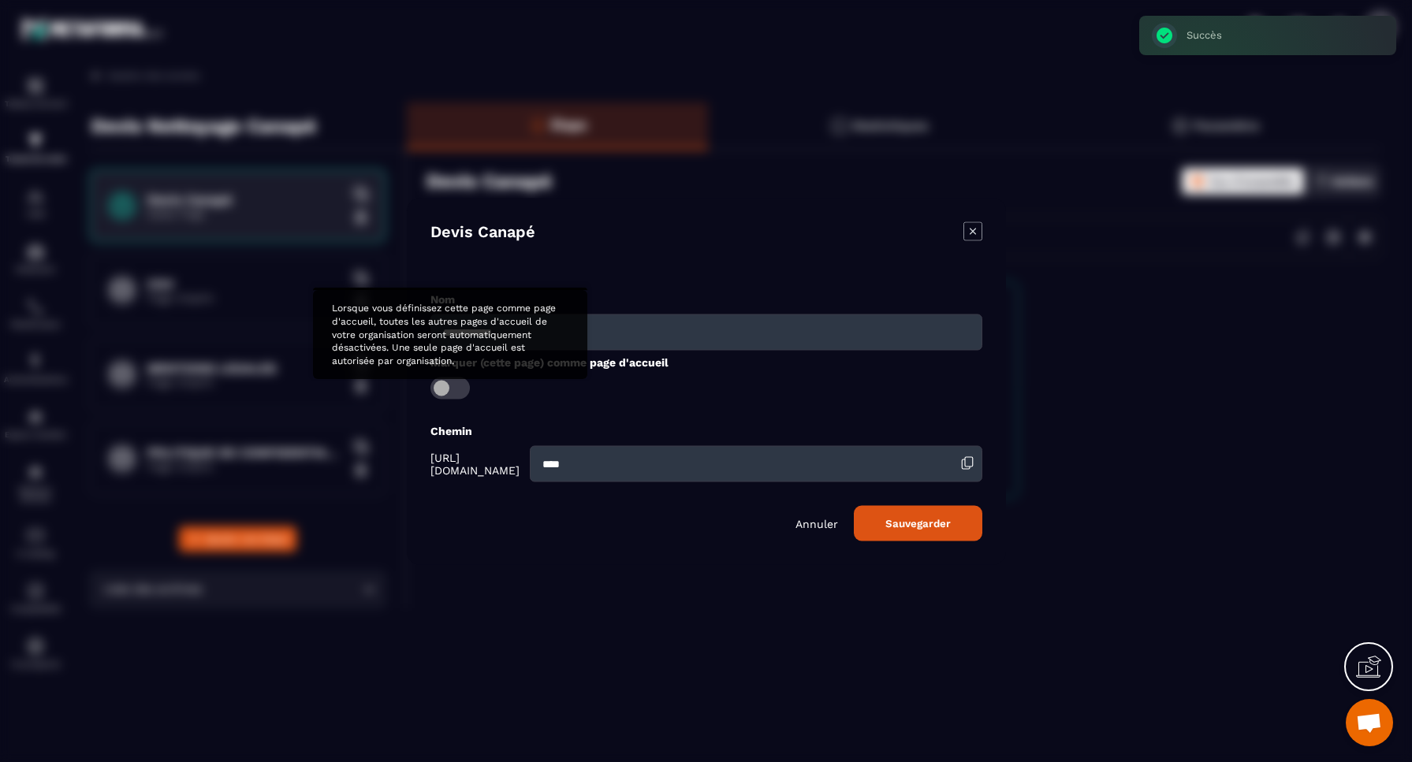
click at [446, 383] on span "Modal window" at bounding box center [449, 388] width 39 height 22
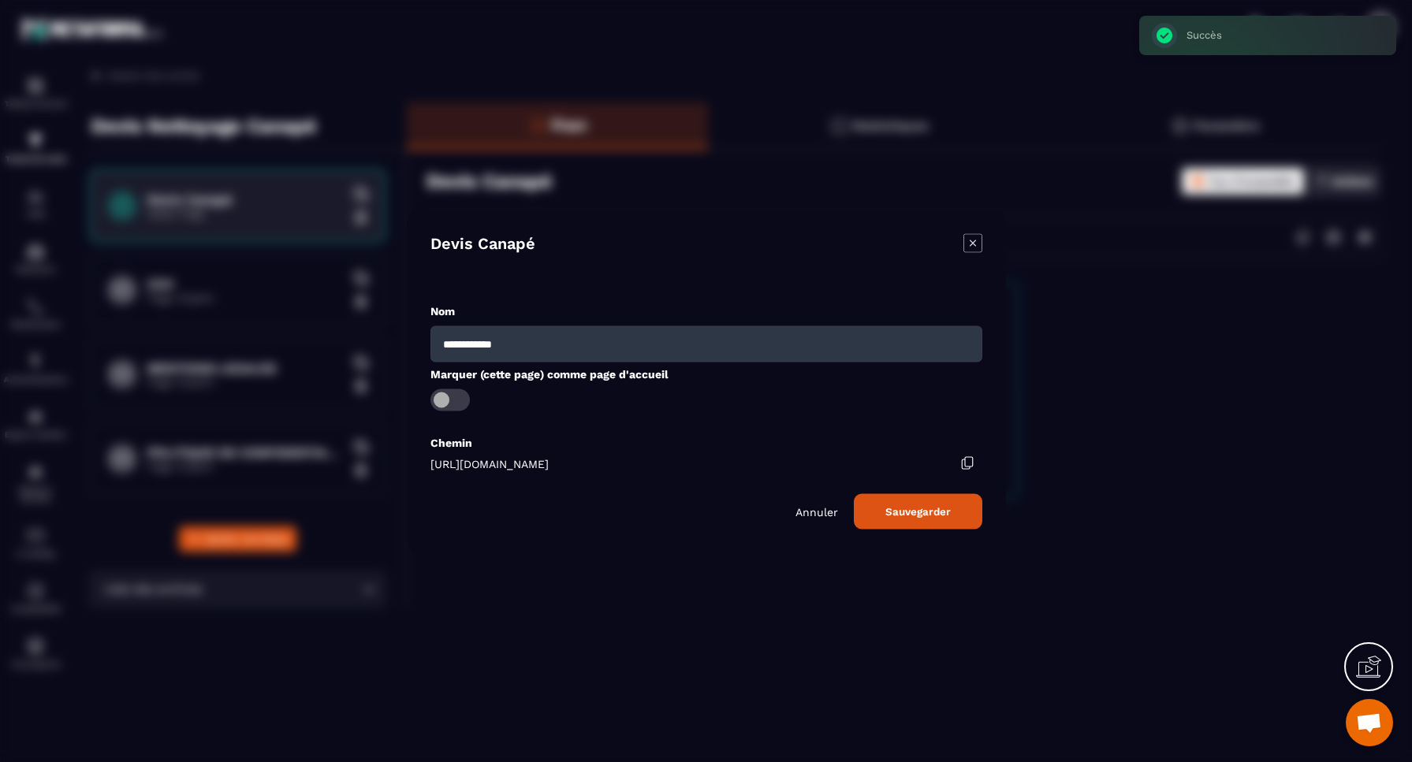
click at [910, 512] on button "Sauvegarder" at bounding box center [918, 510] width 128 height 35
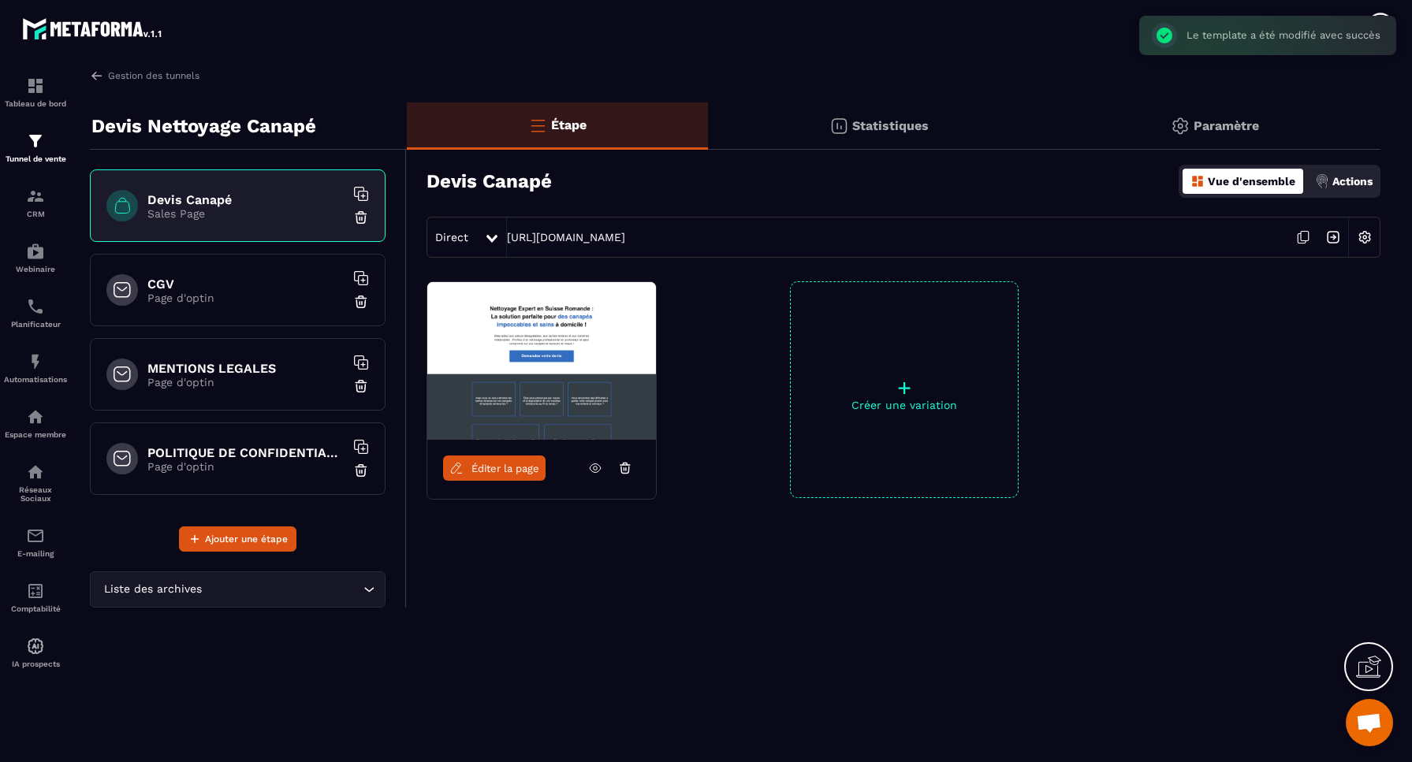
click at [496, 471] on span "Éditer la page" at bounding box center [505, 469] width 68 height 12
